Goal: Task Accomplishment & Management: Use online tool/utility

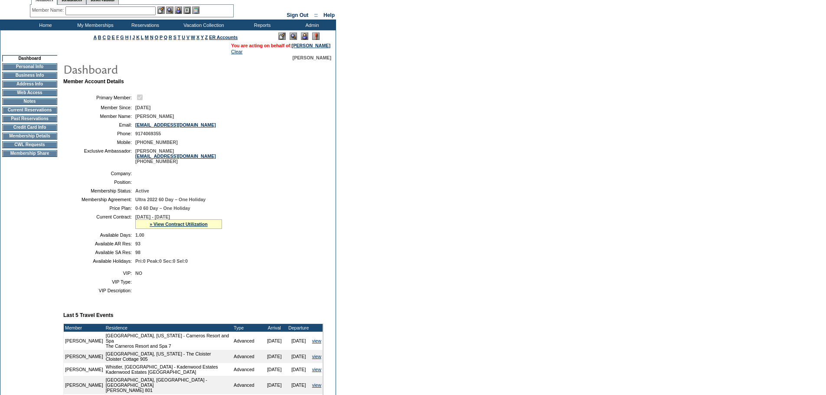
scroll to position [43, 0]
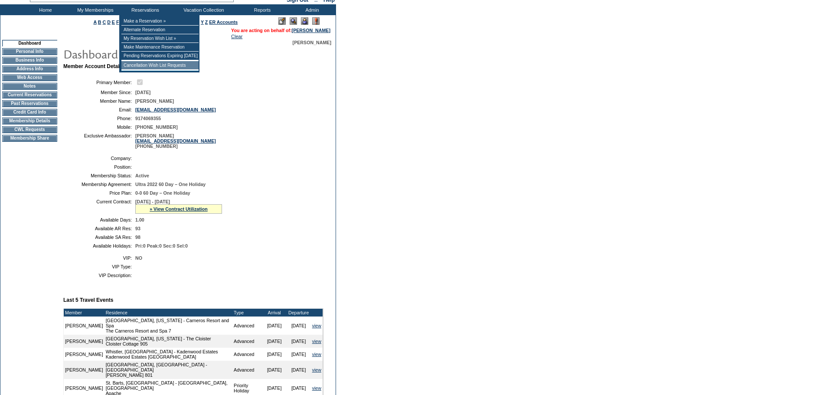
click at [137, 69] on td "Cancellation Wish List Requests" at bounding box center [159, 65] width 77 height 9
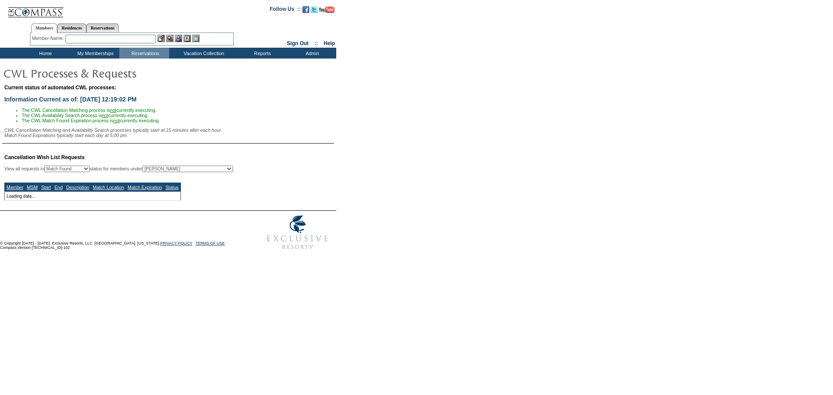
select select "50"
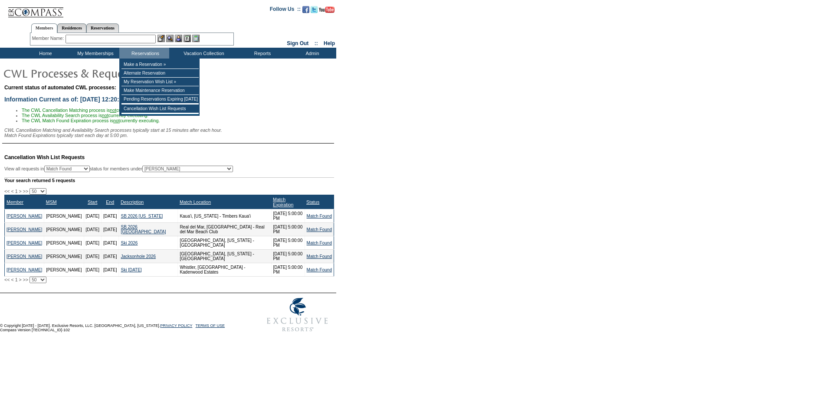
click at [127, 39] on input "text" at bounding box center [111, 39] width 90 height 9
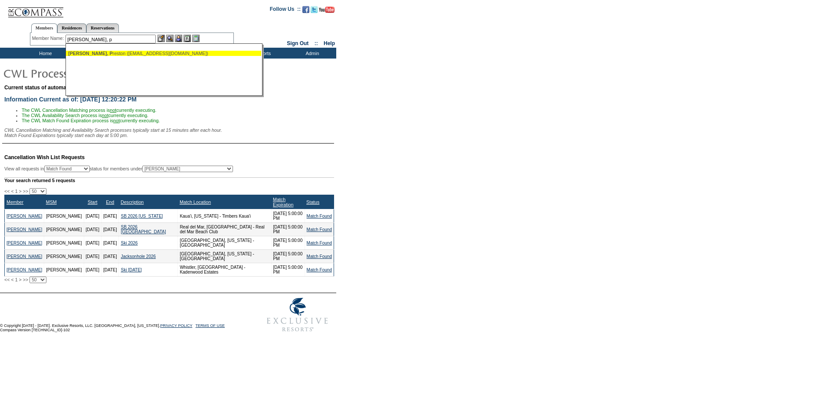
click at [142, 51] on div "[PERSON_NAME], [PERSON_NAME] ([EMAIL_ADDRESS][DOMAIN_NAME])" at bounding box center [163, 53] width 191 height 5
type input "[PERSON_NAME] ([EMAIL_ADDRESS][DOMAIN_NAME])"
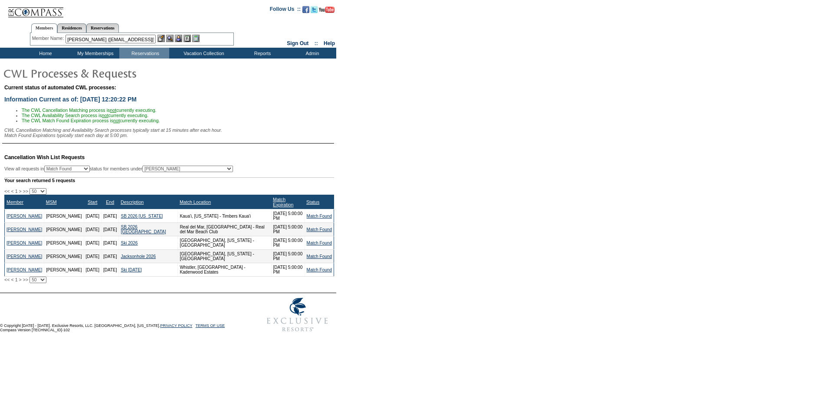
click at [182, 36] on img at bounding box center [178, 38] width 7 height 7
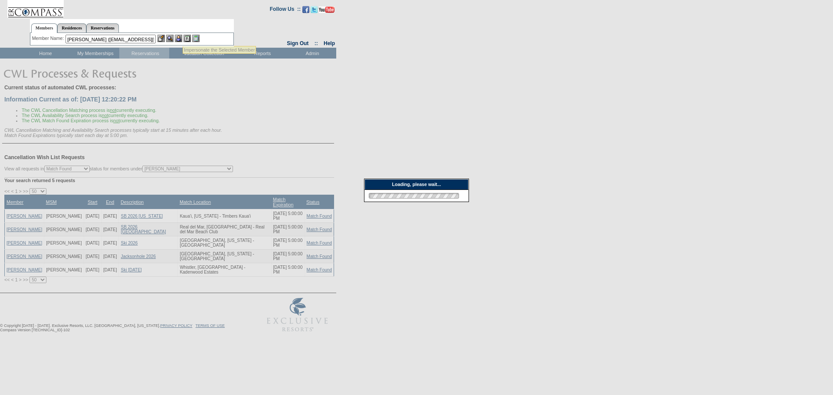
click at [172, 37] on img at bounding box center [169, 38] width 7 height 7
